Goal: Task Accomplishment & Management: Complete application form

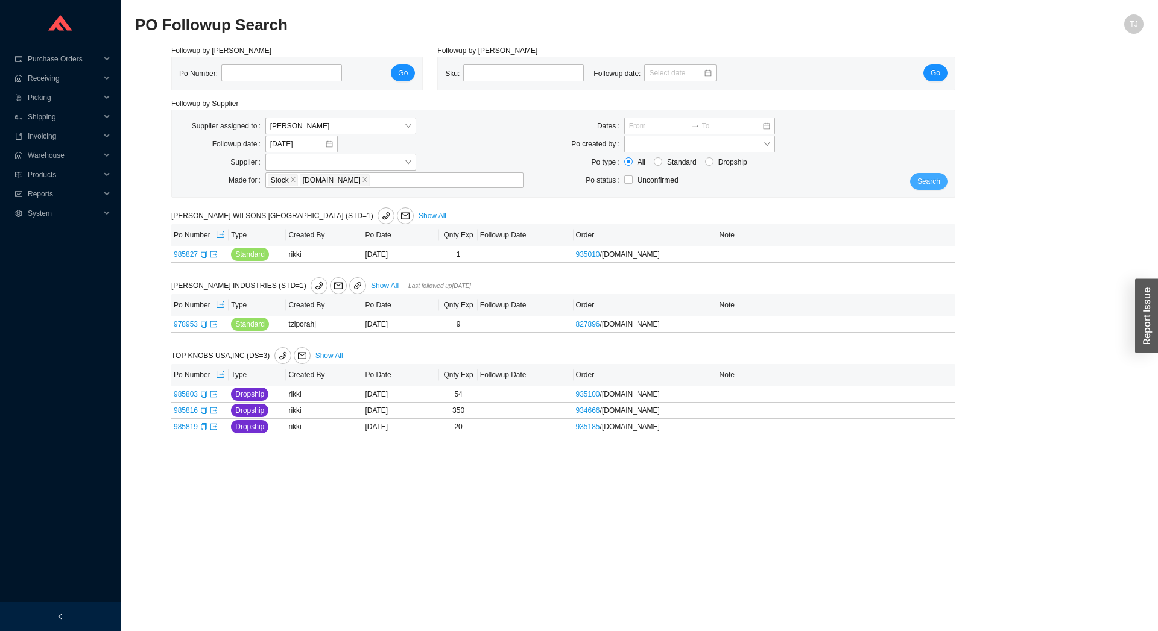
click at [933, 185] on span "Search" at bounding box center [928, 181] width 23 height 12
click at [43, 177] on span "Products" at bounding box center [64, 174] width 72 height 19
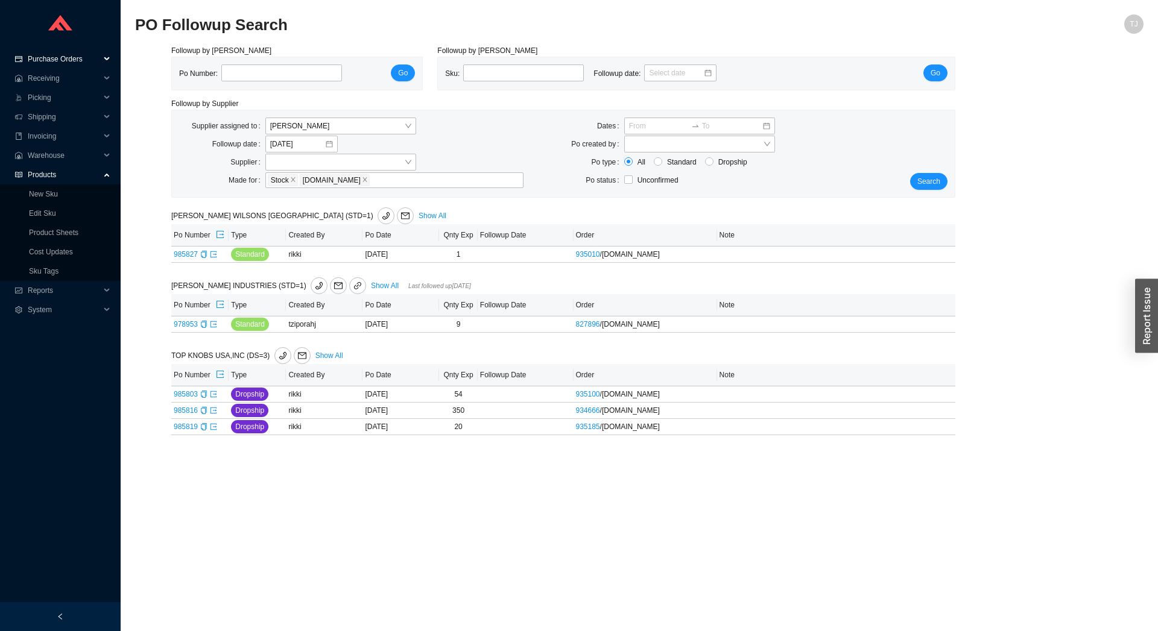
click at [58, 60] on span "Purchase Orders" at bounding box center [64, 58] width 72 height 19
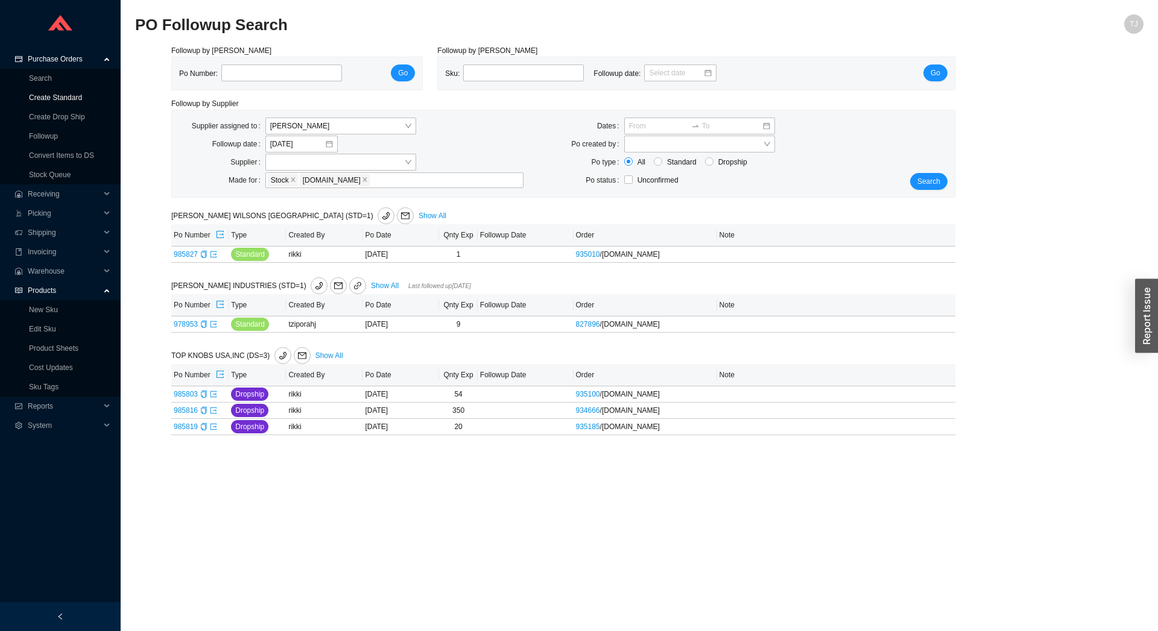
click at [55, 100] on link "Create Standard" at bounding box center [55, 97] width 53 height 8
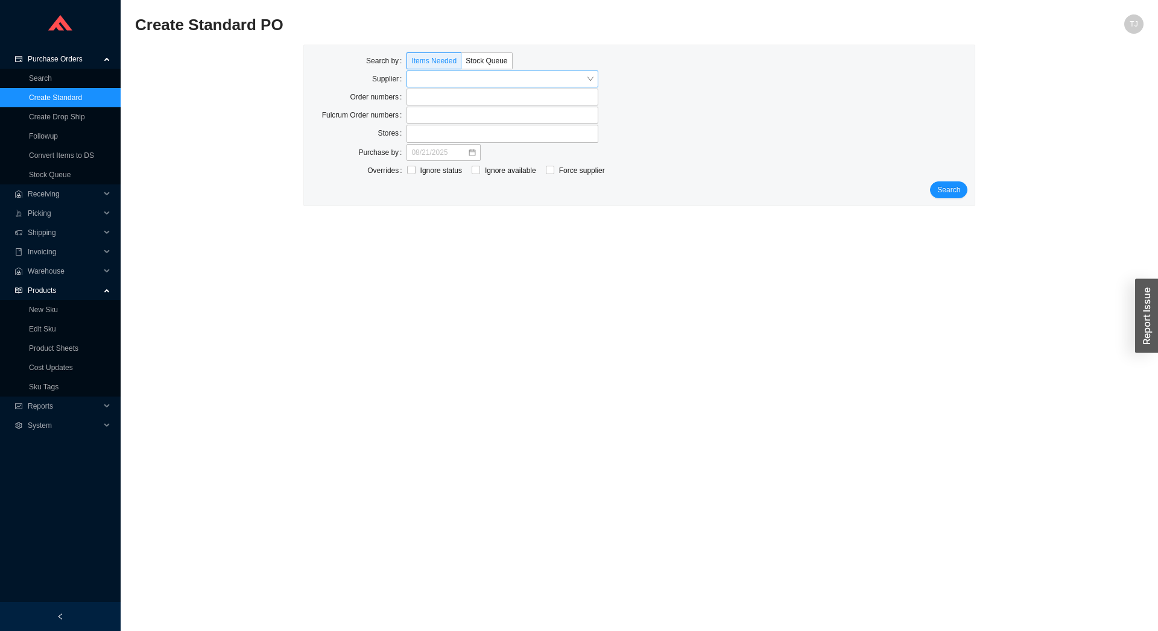
click at [436, 86] on input "search" at bounding box center [498, 79] width 175 height 16
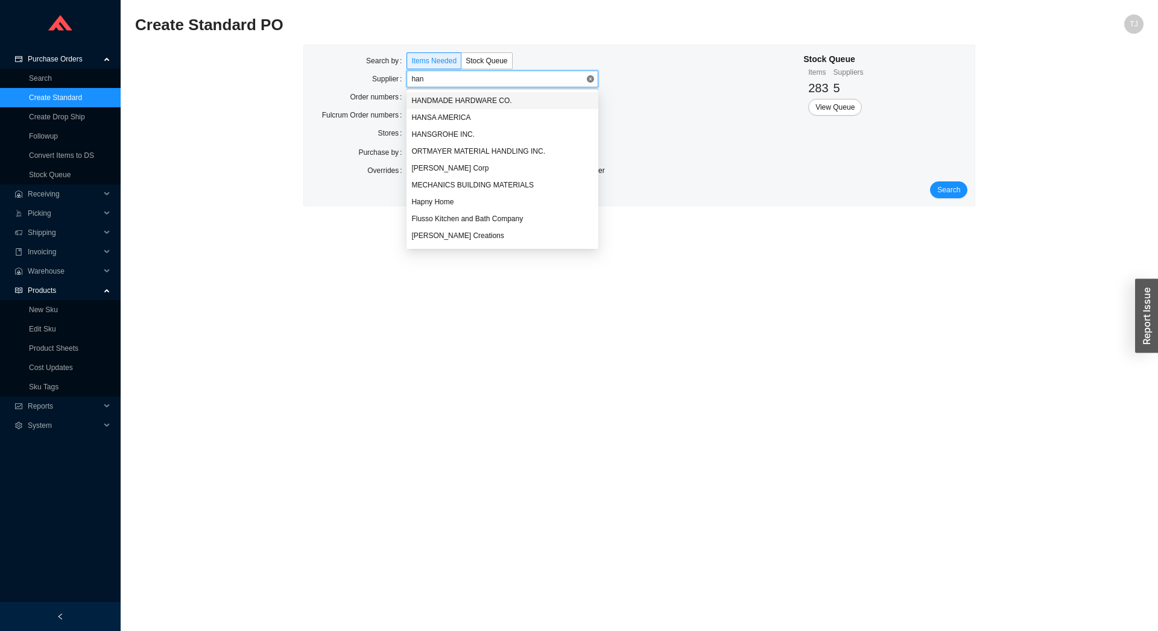
type input "hans"
click at [447, 120] on div "HANSGROHE INC." at bounding box center [502, 117] width 182 height 11
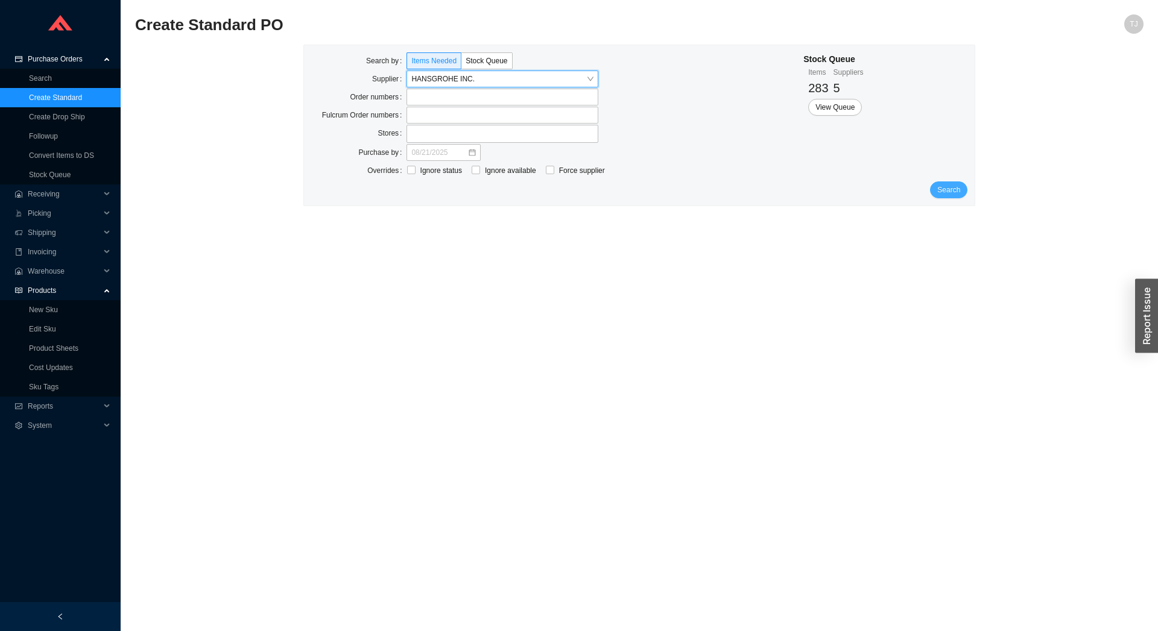
click at [945, 195] on span "Search" at bounding box center [948, 190] width 23 height 12
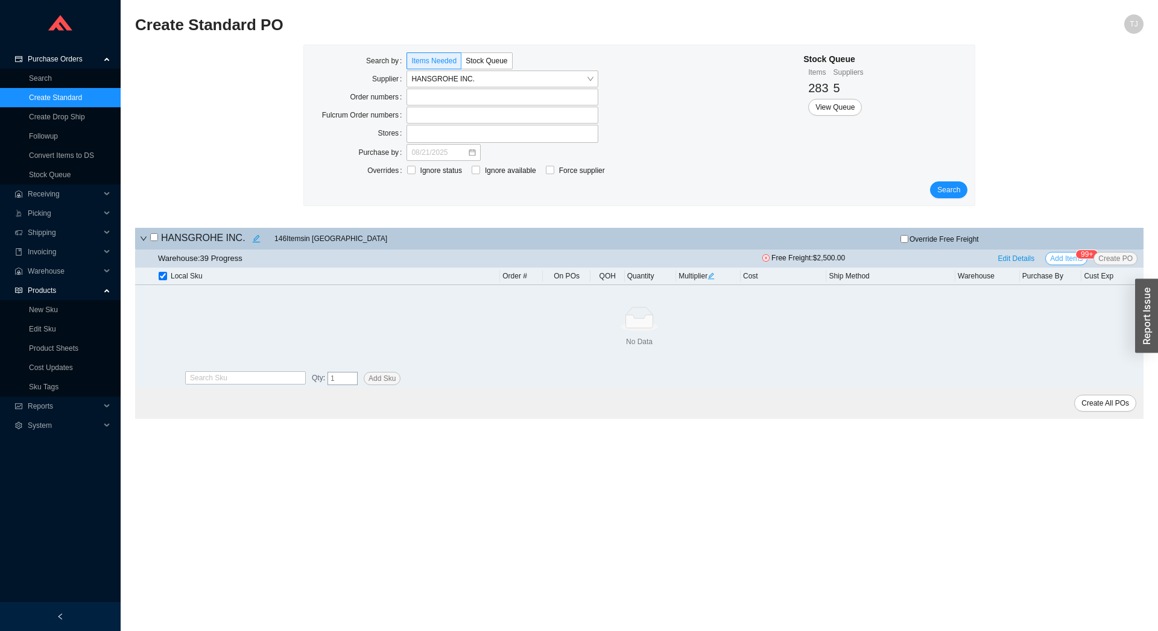
click at [1075, 261] on span "Add Items" at bounding box center [1066, 259] width 33 height 12
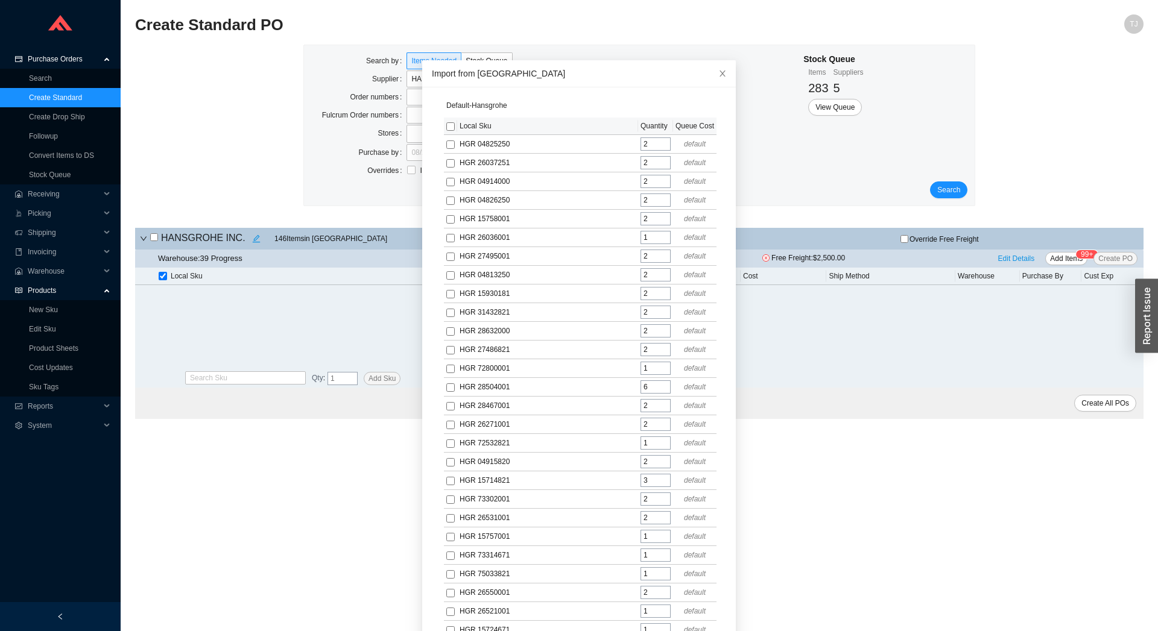
click at [438, 134] on form "Default - Hansgrohe Local Sku Quantity Queue Cost HGR 04825250 2 default HGR 26…" at bounding box center [579, 542] width 294 height 890
click at [446, 129] on input "checkbox" at bounding box center [450, 126] width 8 height 8
checkbox input "true"
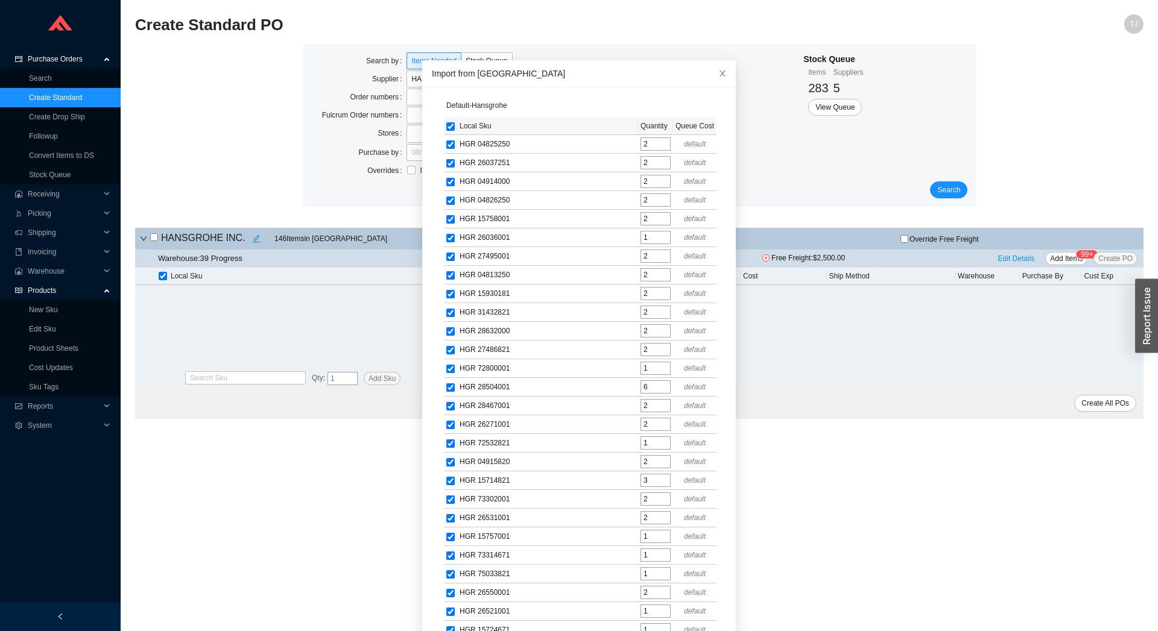
checkbox input "true"
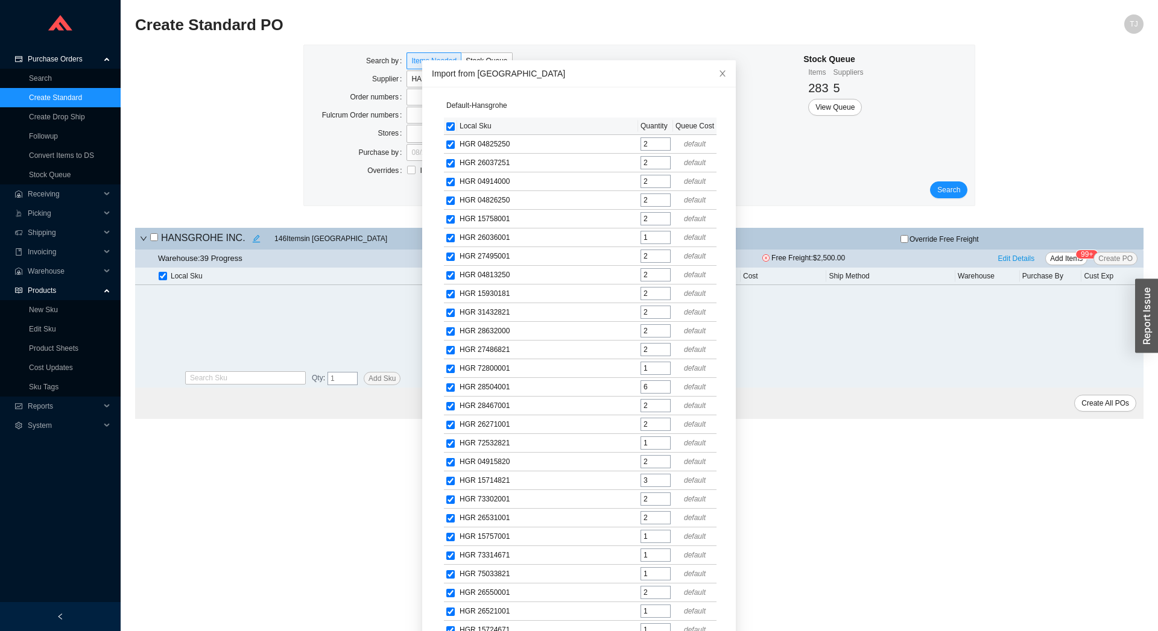
checkbox input "true"
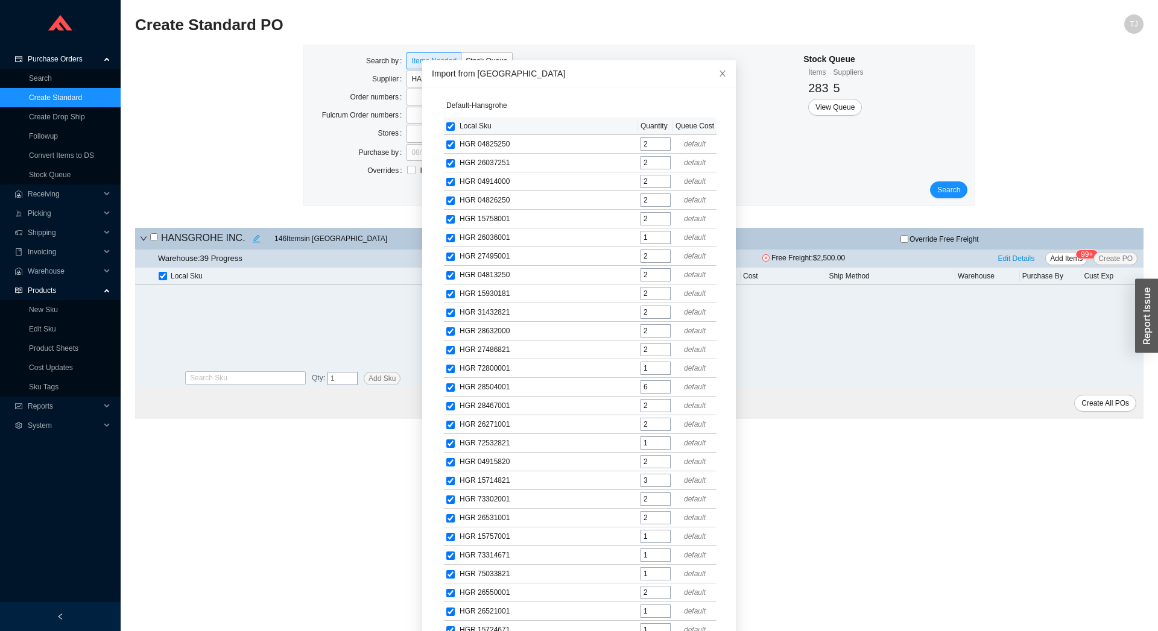
checkbox input "true"
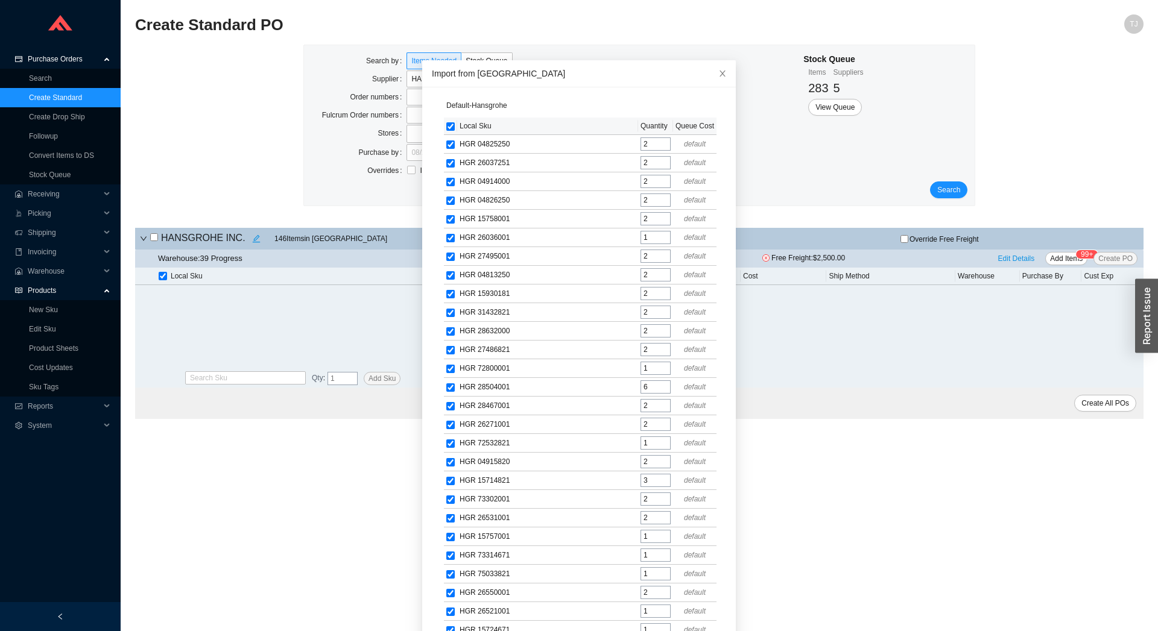
checkbox input "true"
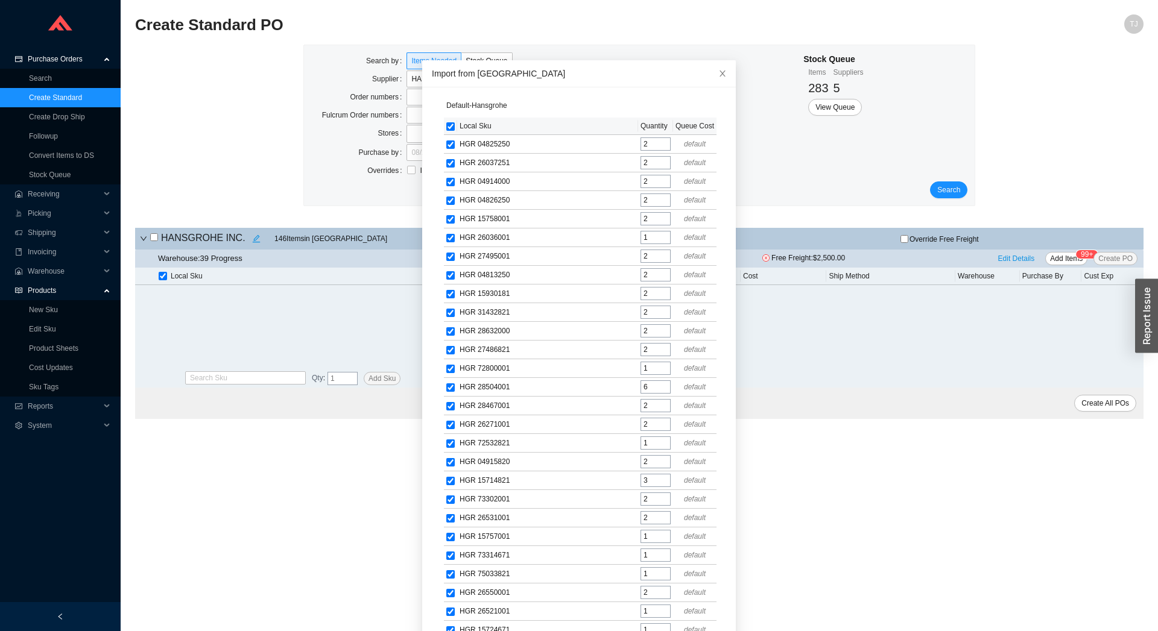
checkbox input "true"
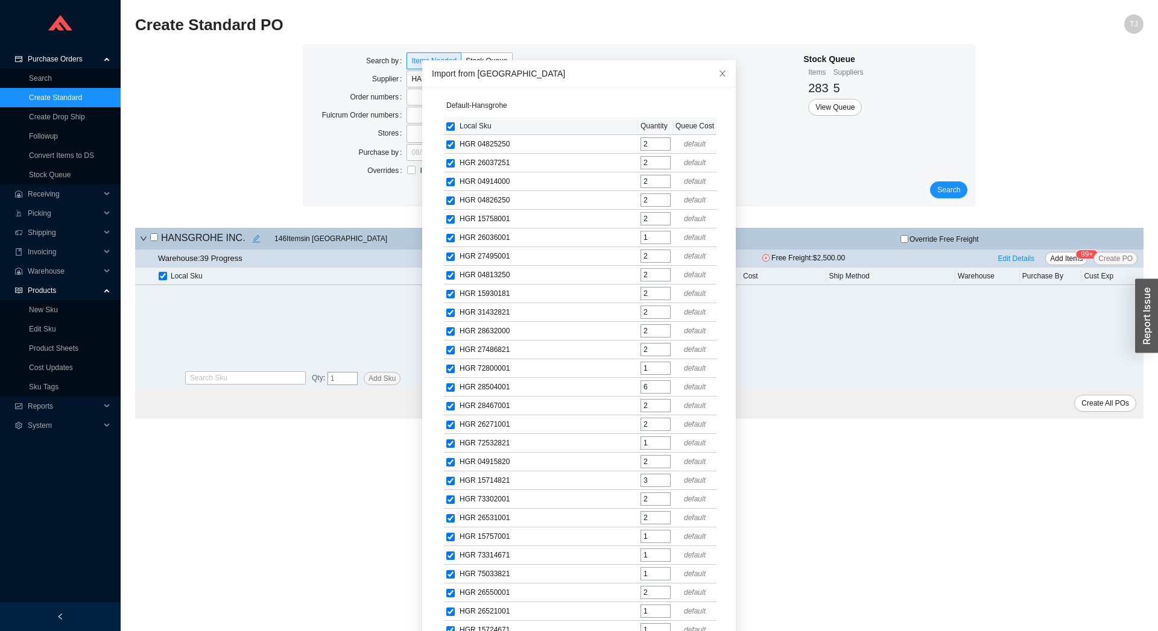
checkbox input "true"
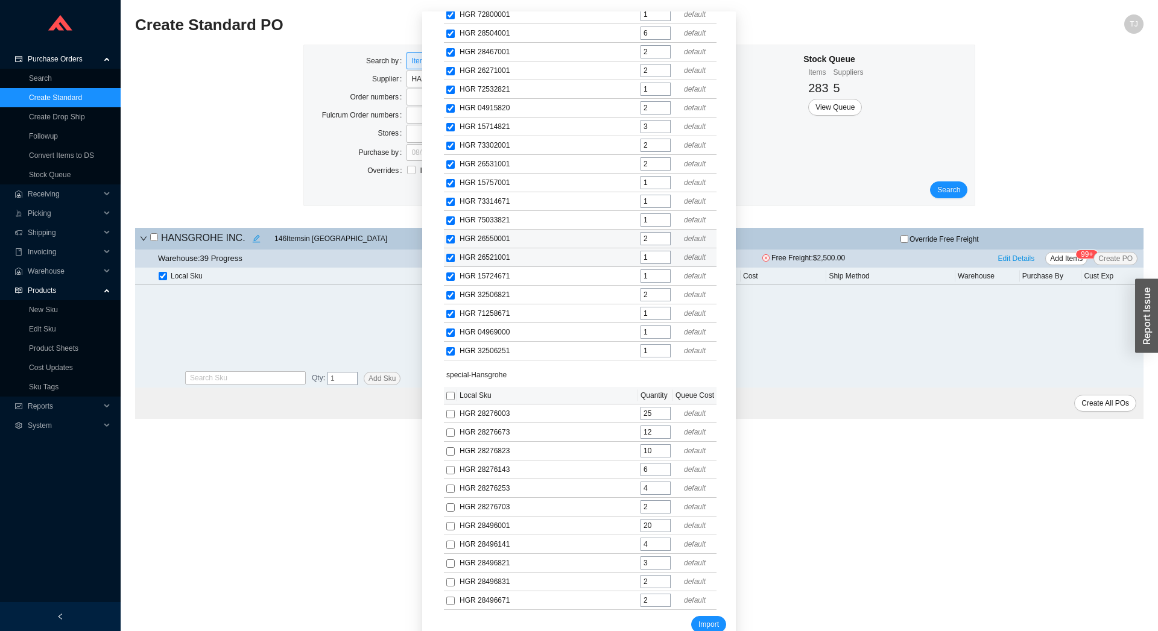
scroll to position [75, 0]
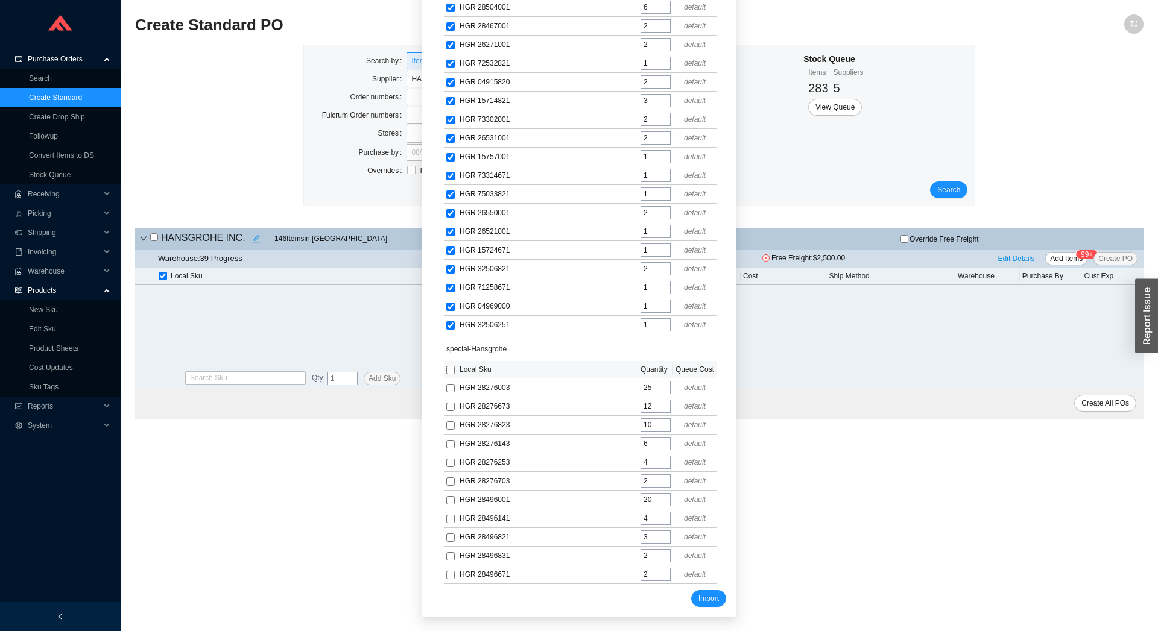
click at [446, 370] on input "checkbox" at bounding box center [450, 370] width 8 height 8
checkbox input "true"
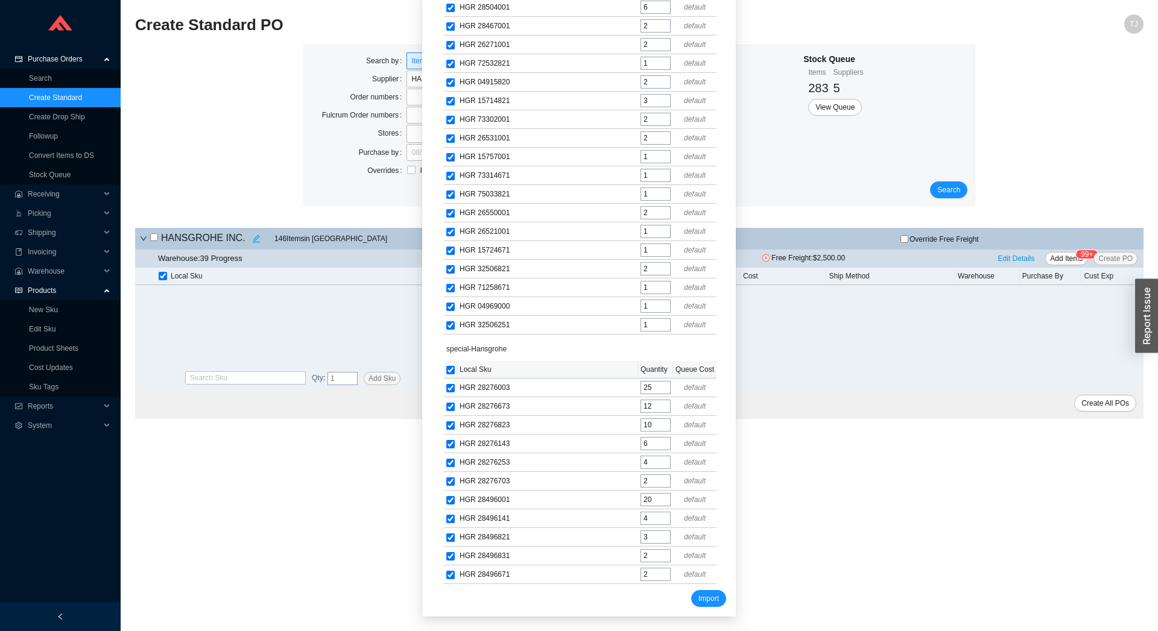
checkbox input "true"
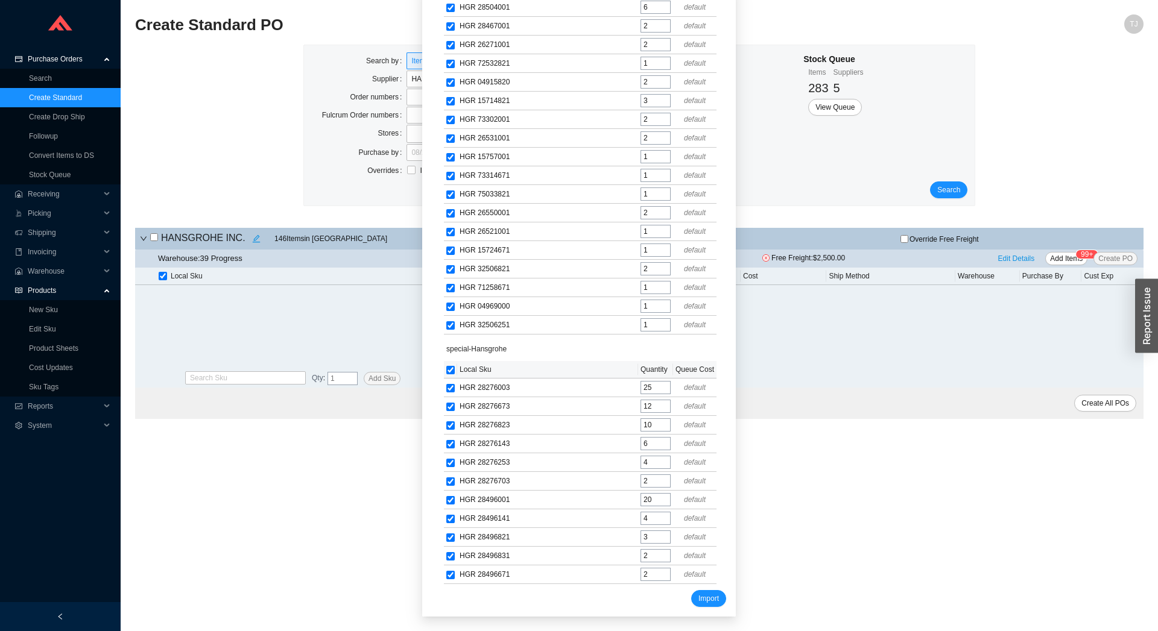
checkbox input "true"
click at [702, 597] on span "Import" at bounding box center [708, 599] width 21 height 12
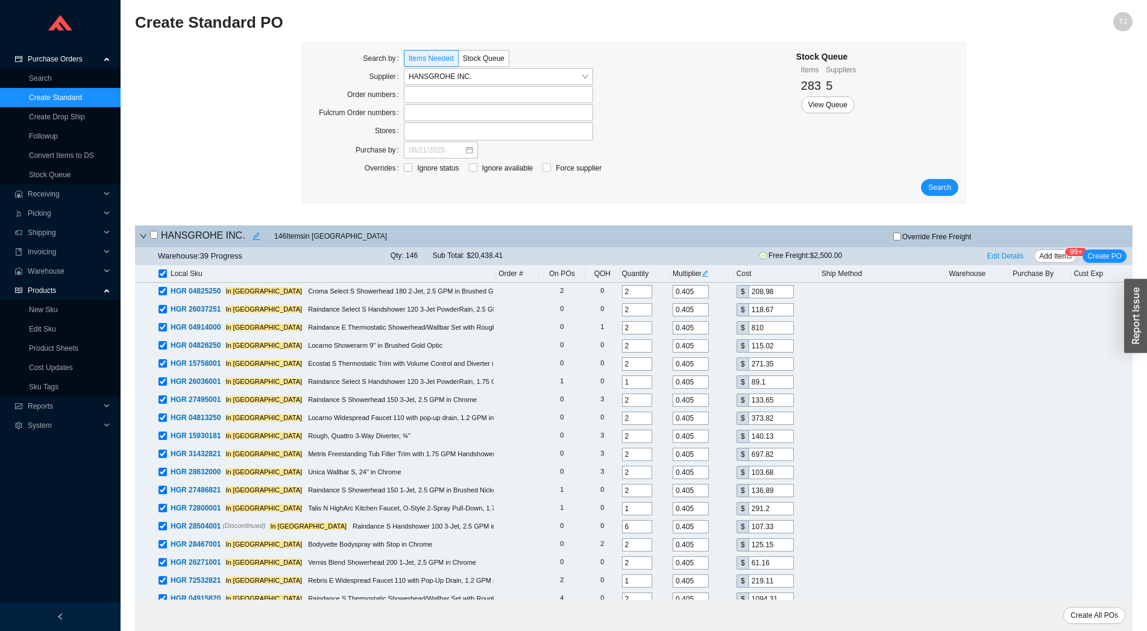
scroll to position [0, 0]
